Goal: Task Accomplishment & Management: Use online tool/utility

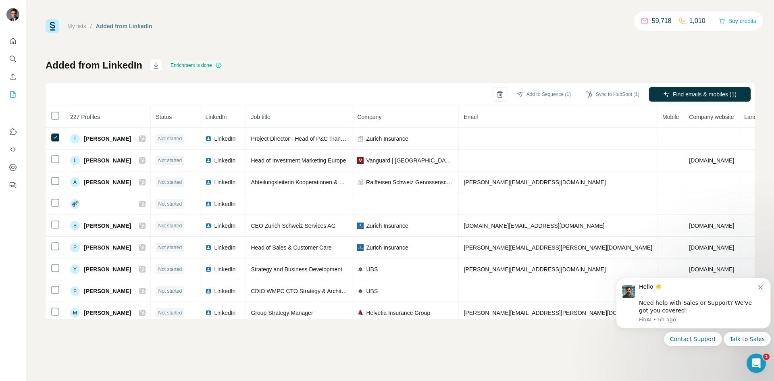
click at [632, 69] on div "Added from LinkedIn Enrichment is done Add to Sequence (1) Sync to HubSpot (1) …" at bounding box center [400, 189] width 709 height 260
click at [707, 93] on span "Find emails & mobiles (1)" at bounding box center [705, 94] width 64 height 8
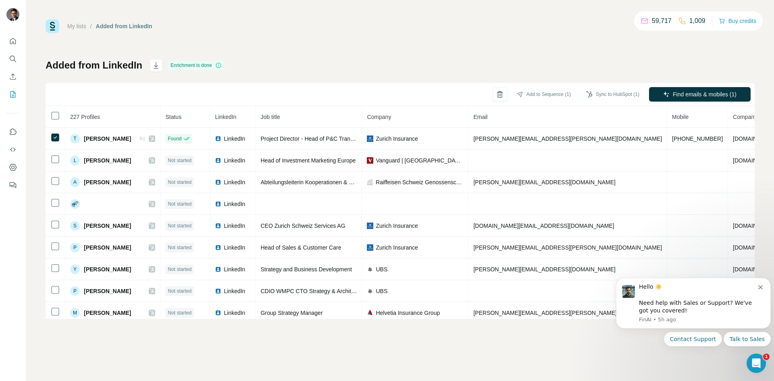
click at [593, 92] on button "Sync to HubSpot (1)" at bounding box center [612, 94] width 64 height 12
click at [603, 152] on button "Sync to HubSpot" at bounding box center [596, 155] width 89 height 16
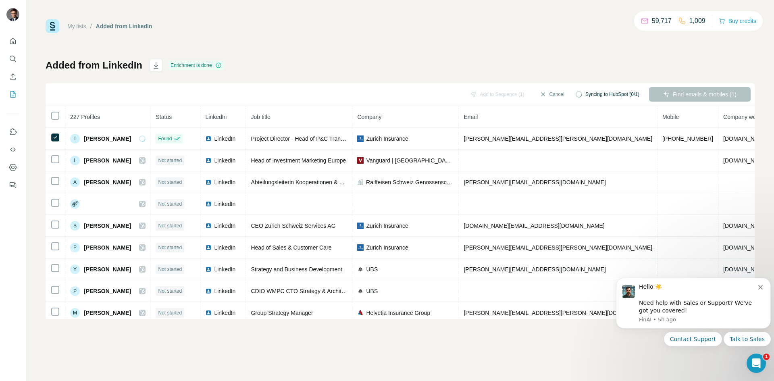
click at [761, 282] on div "Hello ☀️ ​ Need help with Sales or Support? We've got you covered! FinAI • 5h a…" at bounding box center [693, 303] width 155 height 51
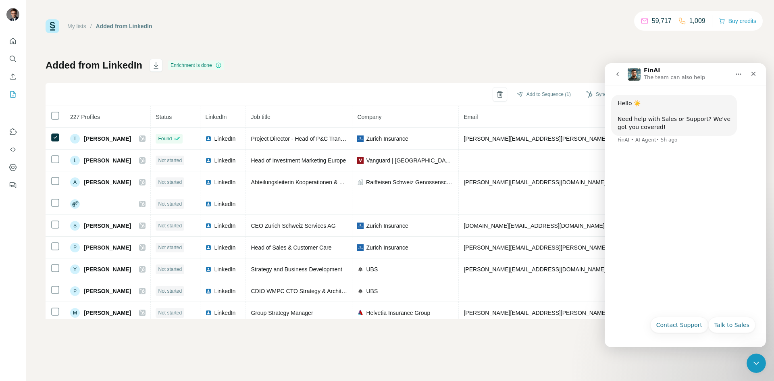
click at [751, 72] on icon "Close" at bounding box center [753, 74] width 6 height 6
